Goal: Task Accomplishment & Management: Complete application form

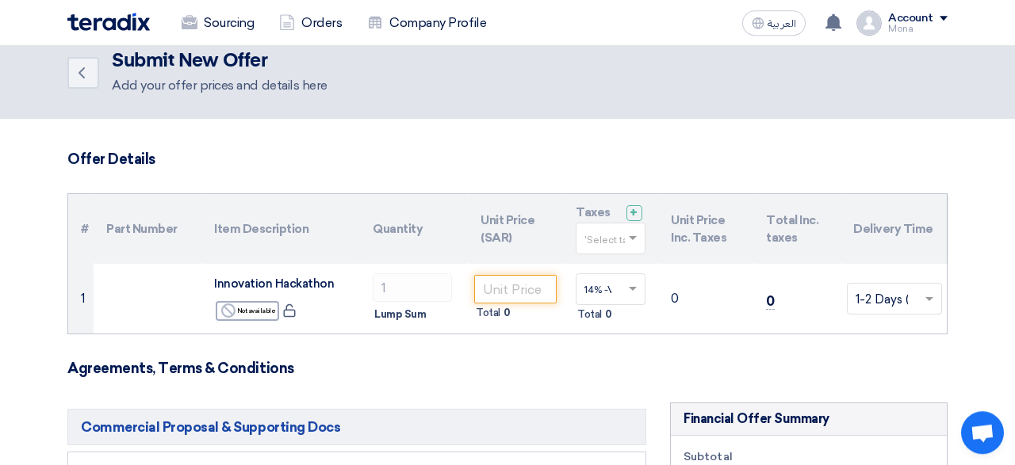
scroll to position [71, 0]
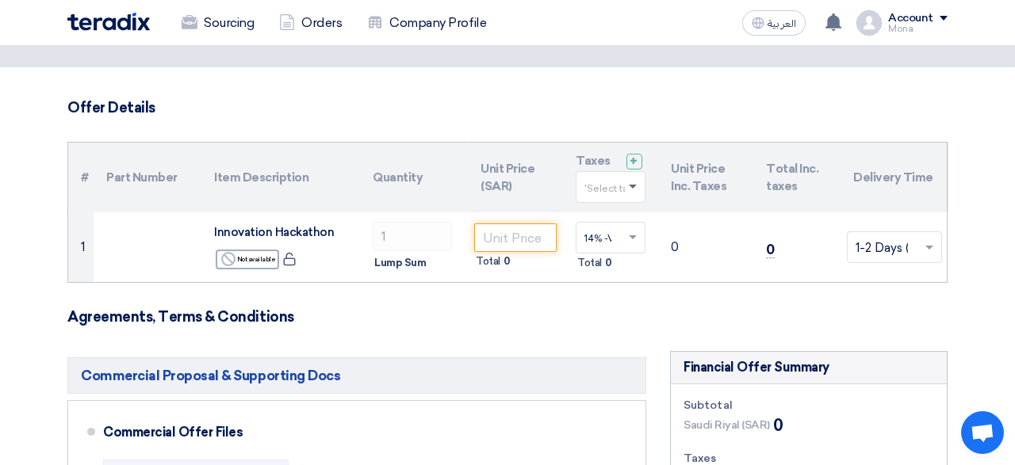
click at [635, 187] on span at bounding box center [633, 188] width 8 height 6
click at [615, 214] on span "14% -VAT" at bounding box center [607, 216] width 46 height 11
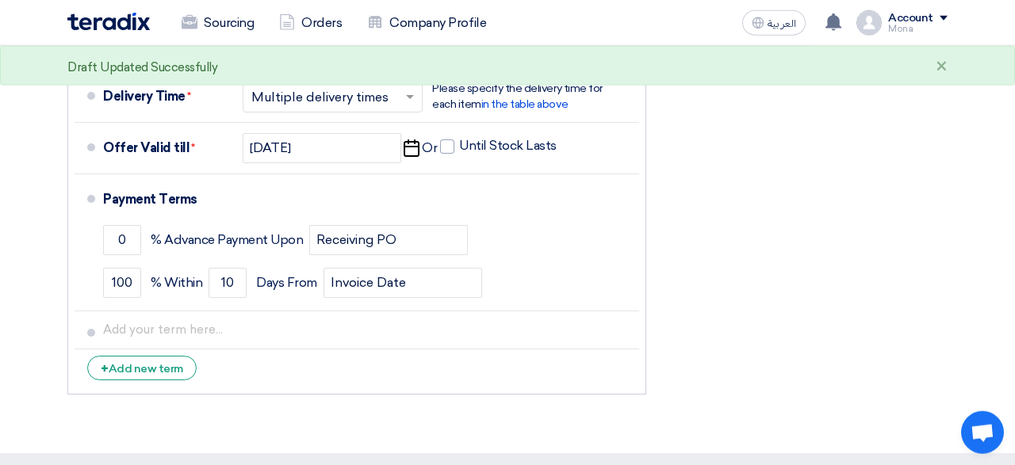
scroll to position [841, 0]
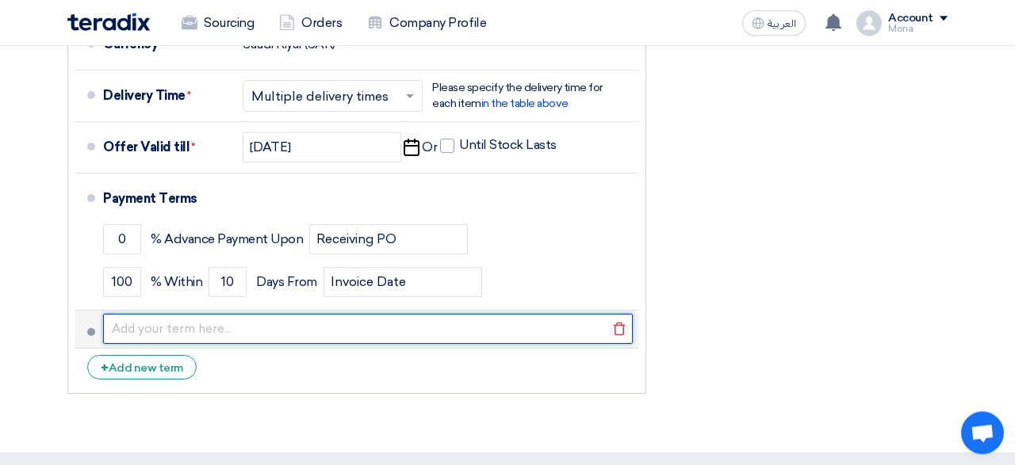
click at [503, 322] on input "text" at bounding box center [368, 329] width 530 height 30
type input "-"
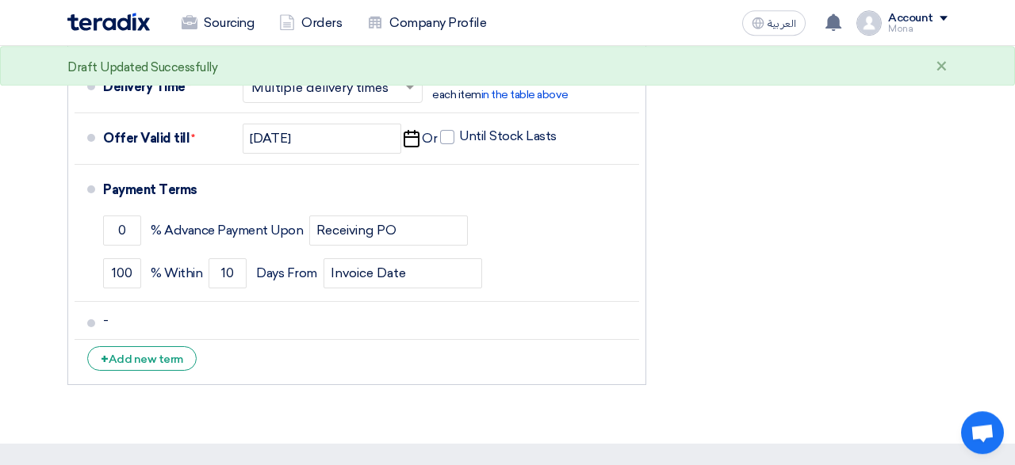
scroll to position [850, 0]
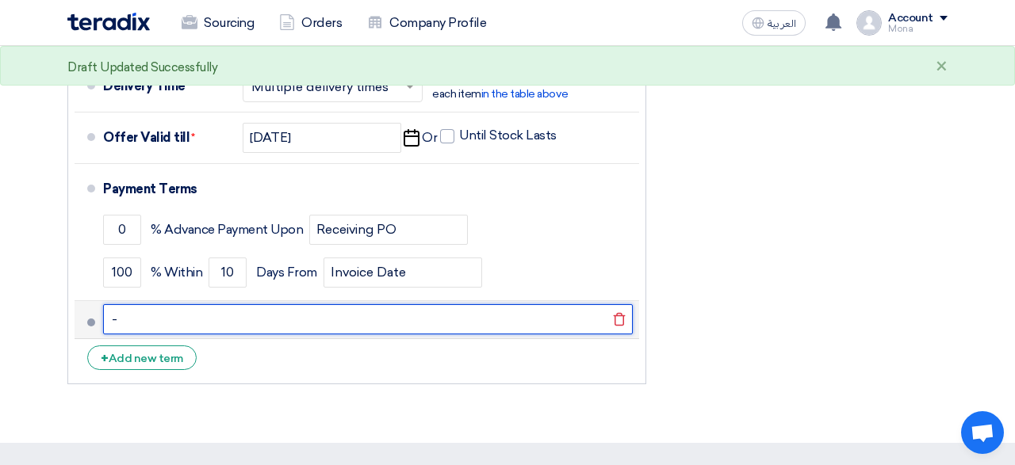
click at [544, 318] on input "-" at bounding box center [368, 319] width 530 height 30
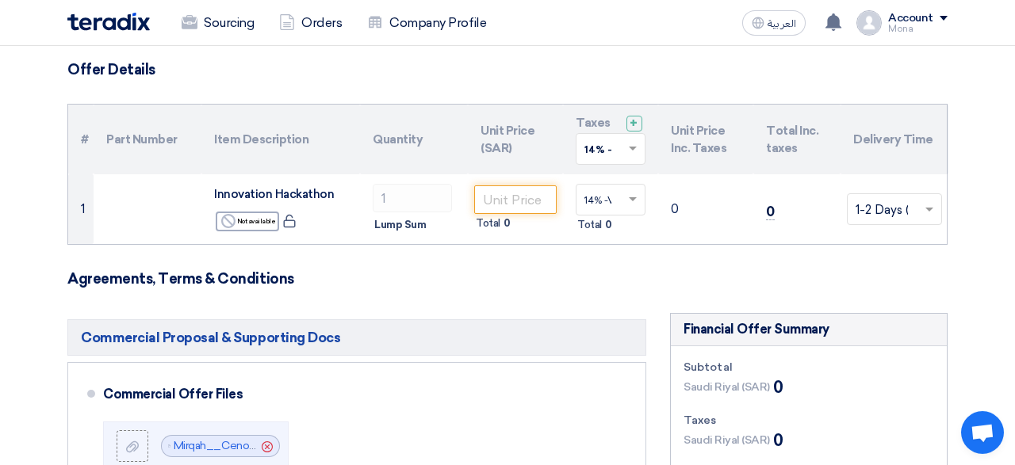
scroll to position [104, 0]
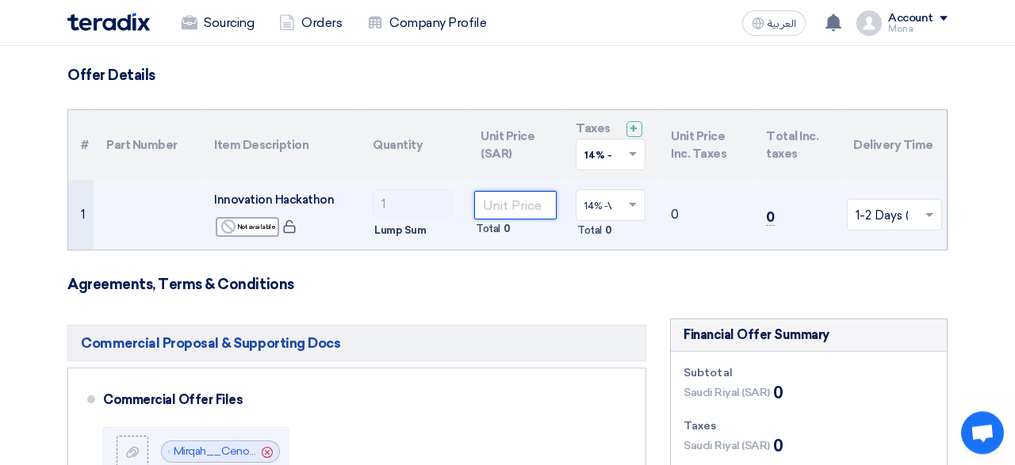
click at [535, 205] on input "number" at bounding box center [515, 205] width 82 height 29
type input "2"
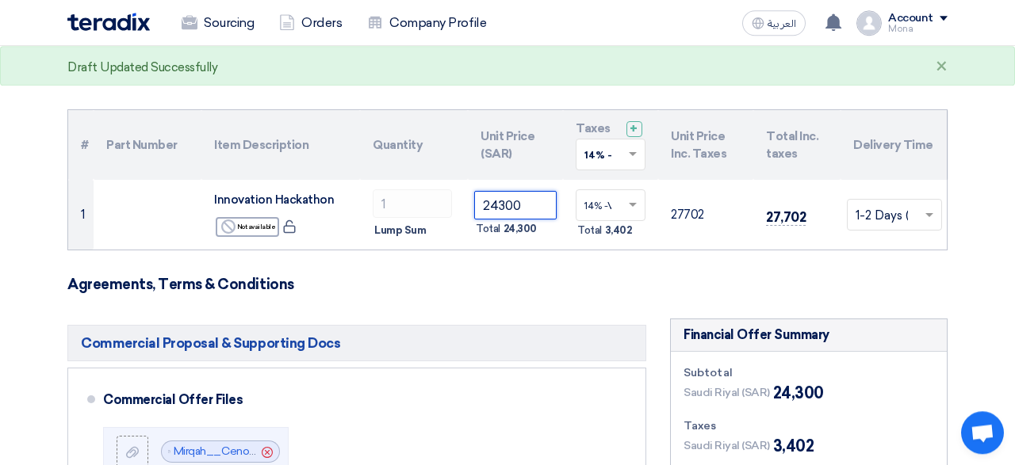
type input "24300"
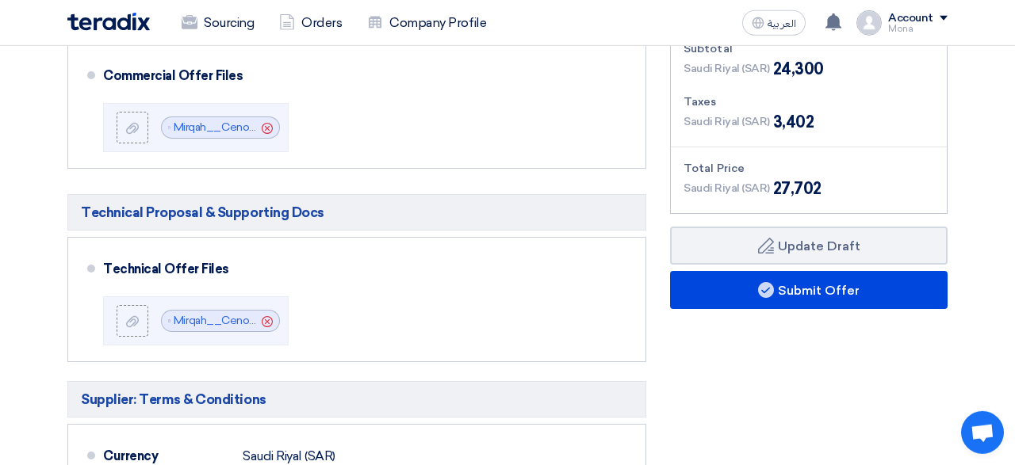
scroll to position [431, 0]
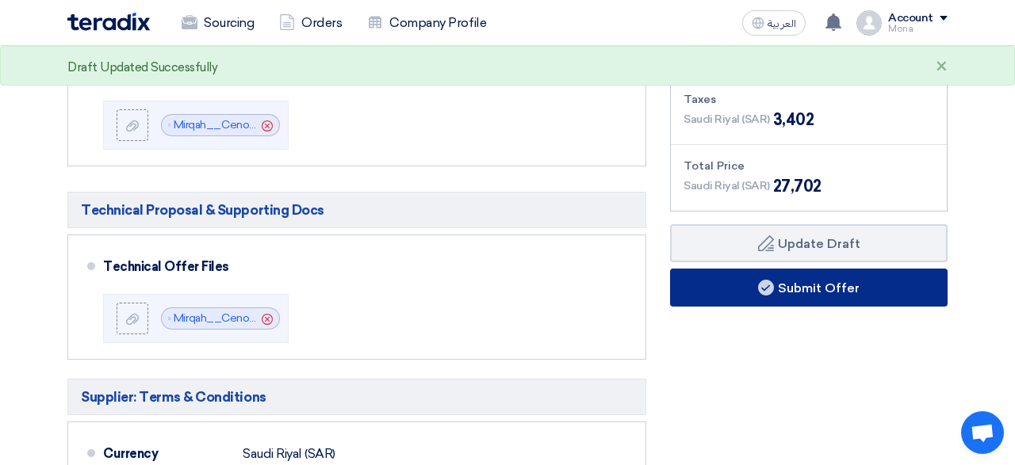
click at [785, 283] on button "Submit Offer" at bounding box center [809, 288] width 278 height 38
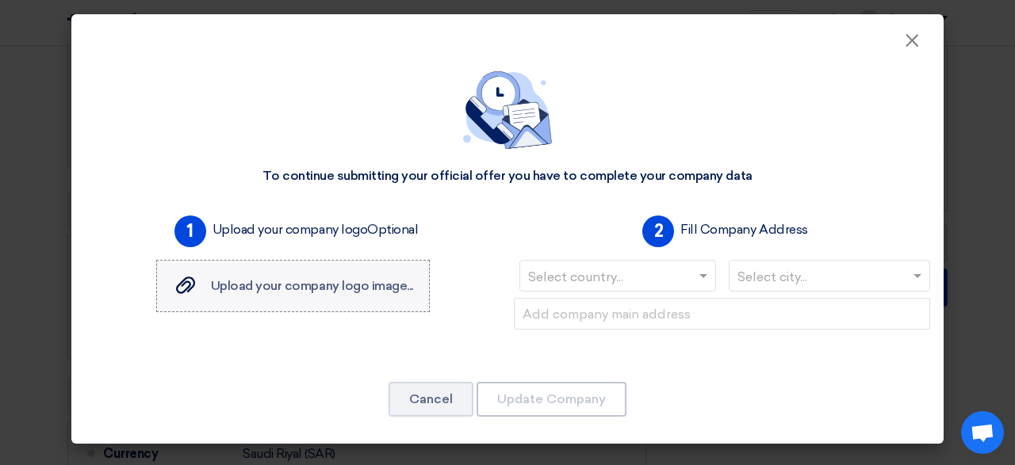
click at [321, 289] on span "Upload your company logo image..." at bounding box center [312, 285] width 202 height 15
click at [0, 0] on input "Upload your company logo image... Upload your company logo image..." at bounding box center [0, 0] width 0 height 0
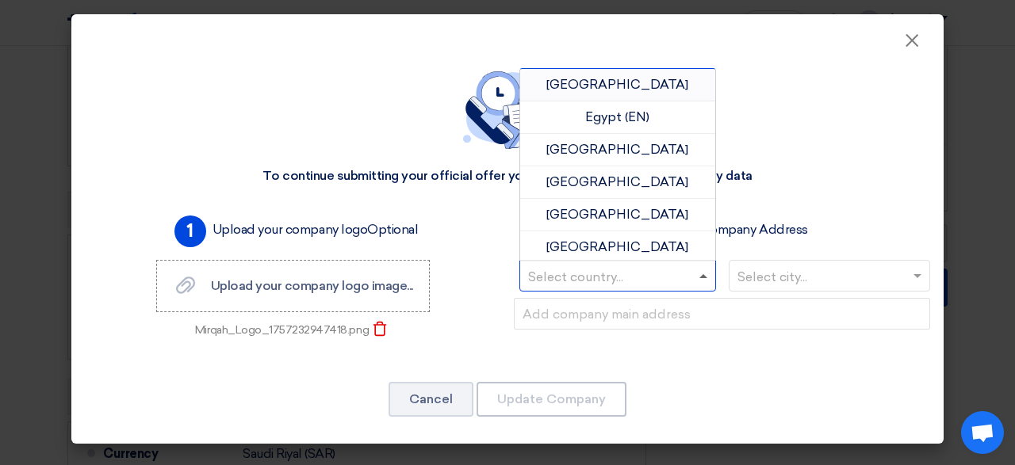
click at [703, 278] on span at bounding box center [703, 276] width 8 height 4
click at [661, 123] on div "Egypt (EN)" at bounding box center [617, 117] width 195 height 33
click at [703, 277] on span at bounding box center [703, 276] width 8 height 4
click at [658, 83] on div "[GEOGRAPHIC_DATA]" at bounding box center [619, 85] width 193 height 33
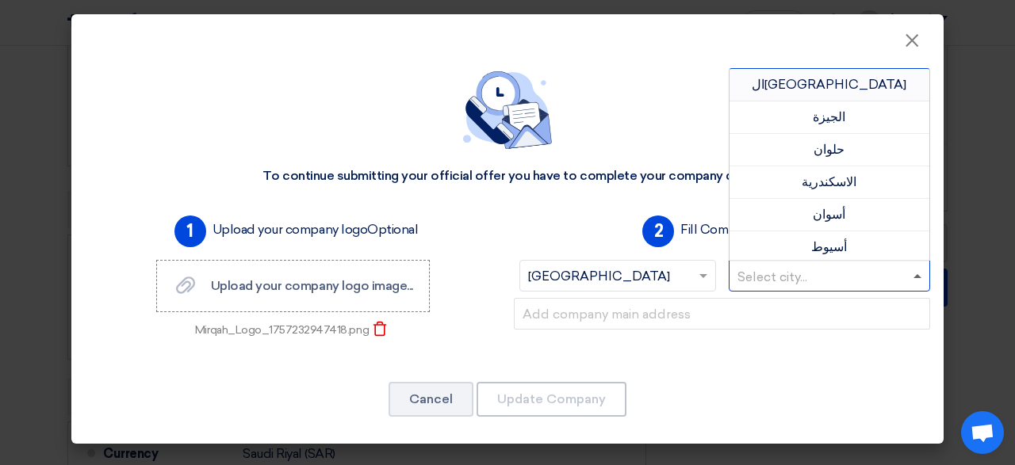
click at [913, 277] on span at bounding box center [917, 276] width 8 height 4
click at [854, 90] on div "ال[GEOGRAPHIC_DATA]" at bounding box center [829, 85] width 201 height 33
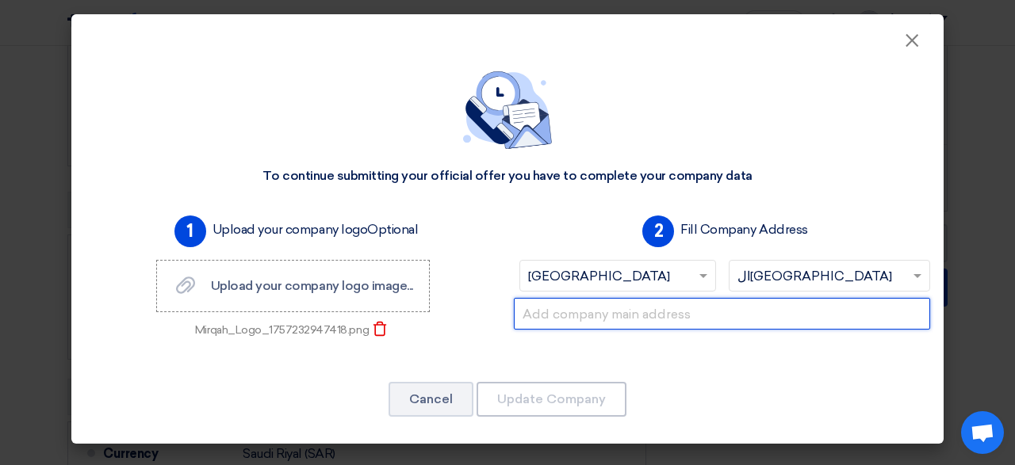
click at [622, 320] on input "text" at bounding box center [722, 314] width 416 height 32
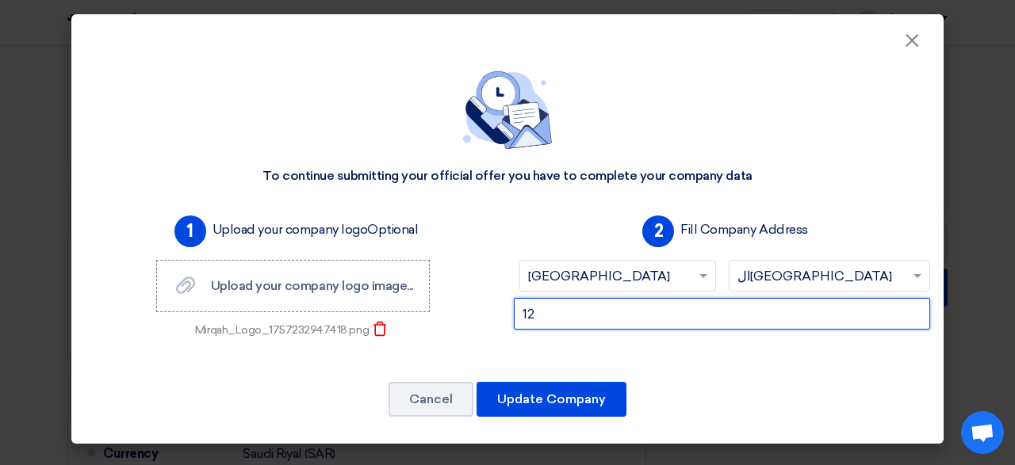
type input "1"
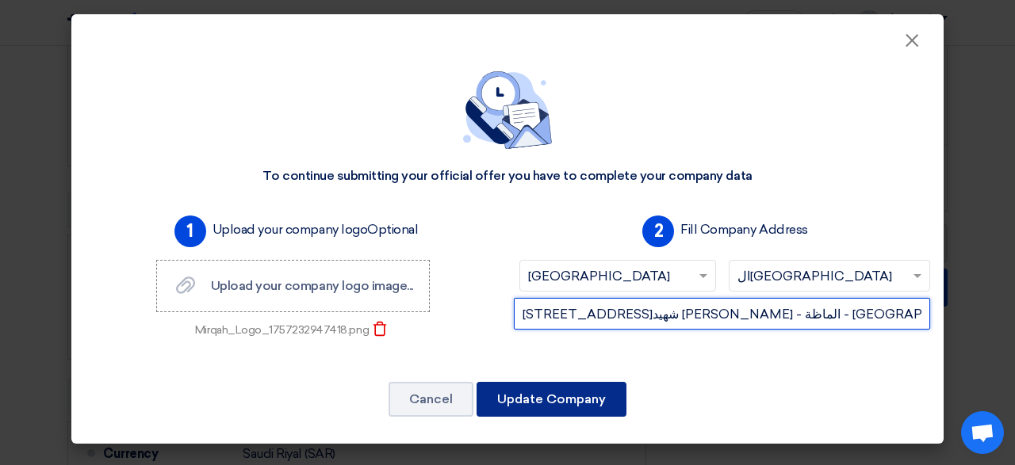
type input "[STREET_ADDRESS]شهيد [PERSON_NAME] - الماظة - [GEOGRAPHIC_DATA] الجديدة - [GEOG…"
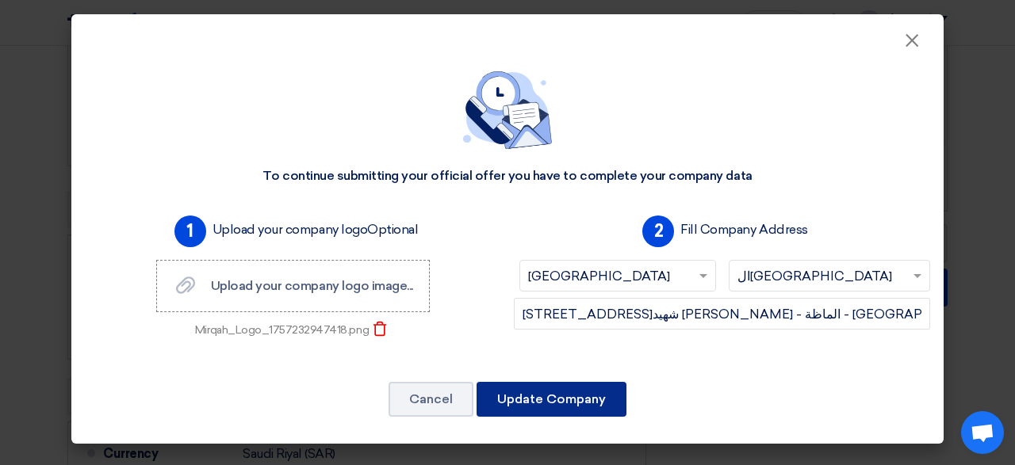
click at [548, 405] on button "Update Company" at bounding box center [552, 399] width 150 height 35
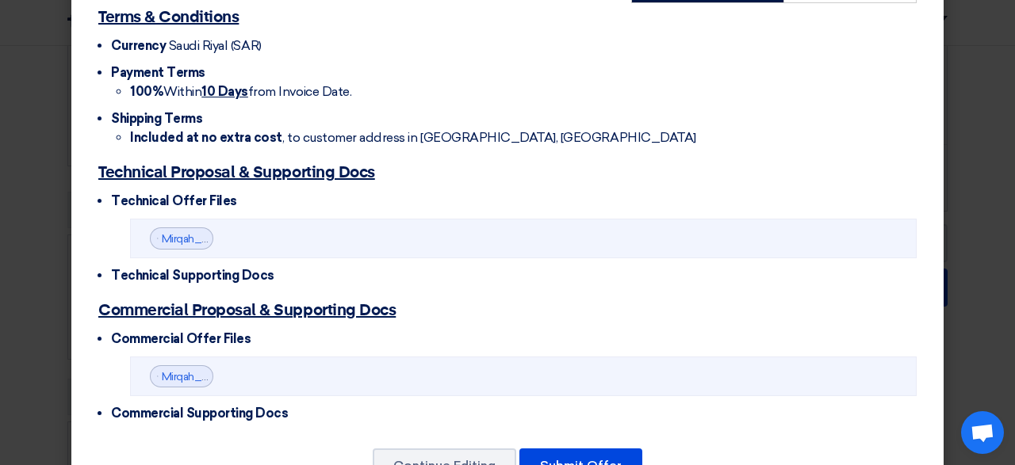
scroll to position [500, 0]
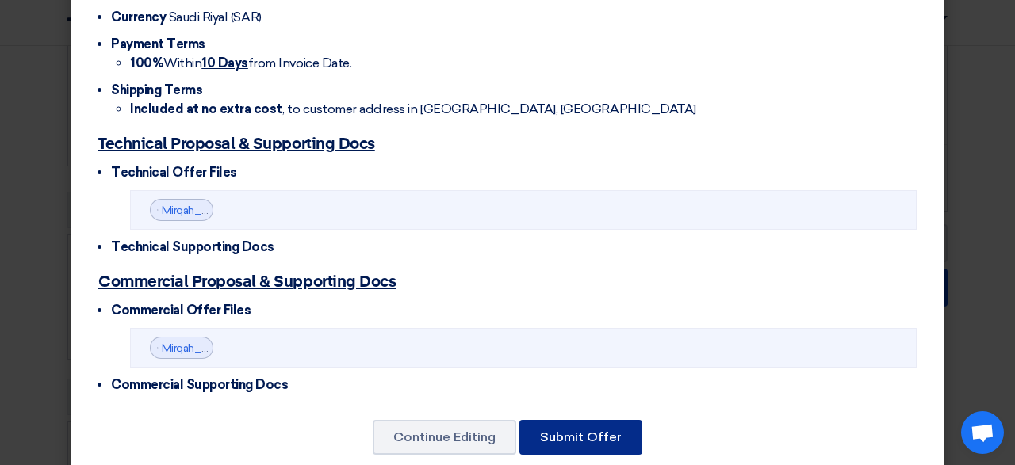
click at [587, 420] on button "Submit Offer" at bounding box center [580, 437] width 123 height 35
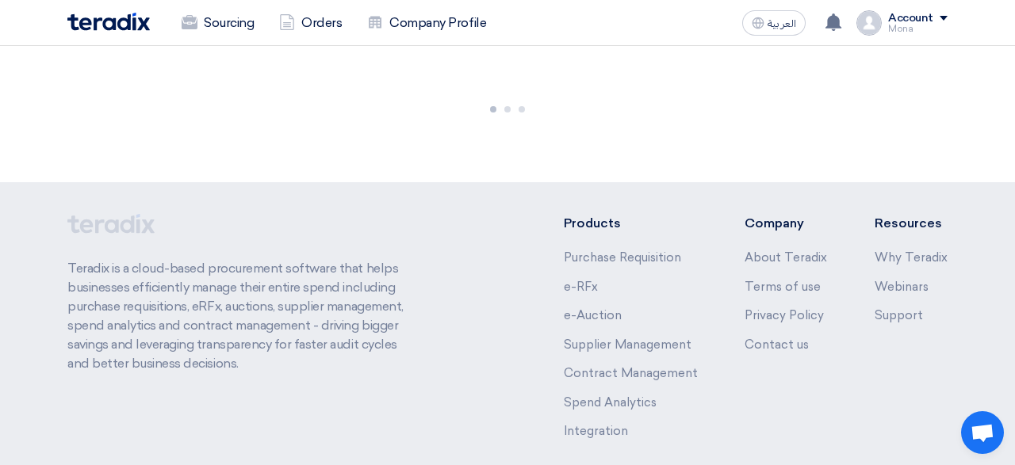
scroll to position [52, 0]
